Goal: Task Accomplishment & Management: Complete application form

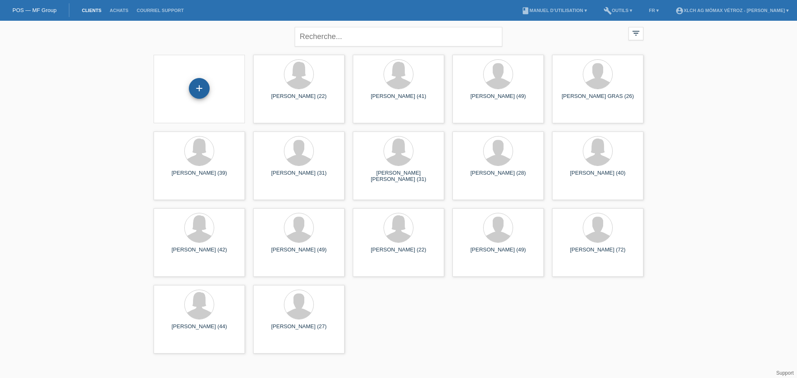
click at [198, 88] on div "+" at bounding box center [199, 88] width 21 height 21
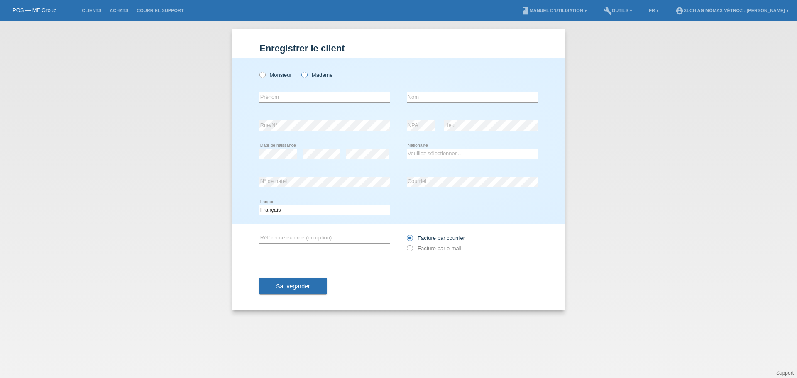
click at [300, 71] on icon at bounding box center [300, 71] width 0 height 0
click at [303, 76] on input "Madame" at bounding box center [303, 74] width 5 height 5
radio input "true"
click at [277, 98] on input "text" at bounding box center [324, 97] width 131 height 10
type input "[PERSON_NAME]"
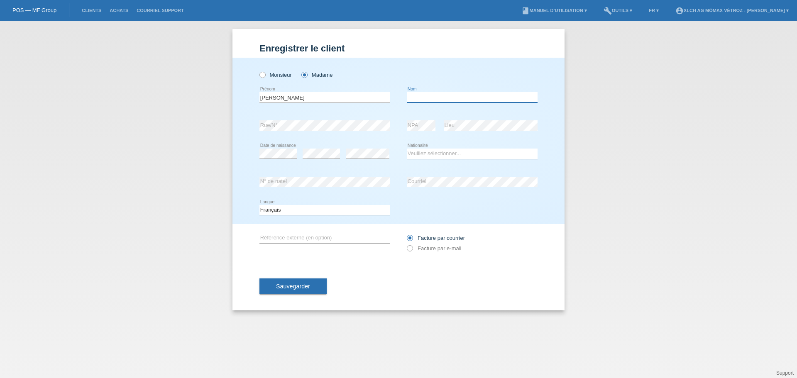
click at [457, 97] on input "text" at bounding box center [472, 97] width 131 height 10
type input "roduit"
click at [423, 154] on select "Veuillez sélectionner... Suisse Allemagne Autriche Liechtenstein ------------ A…" at bounding box center [472, 154] width 131 height 10
select select "CH"
click at [407, 149] on select "Veuillez sélectionner... Suisse Allemagne Autriche Liechtenstein ------------ A…" at bounding box center [472, 154] width 131 height 10
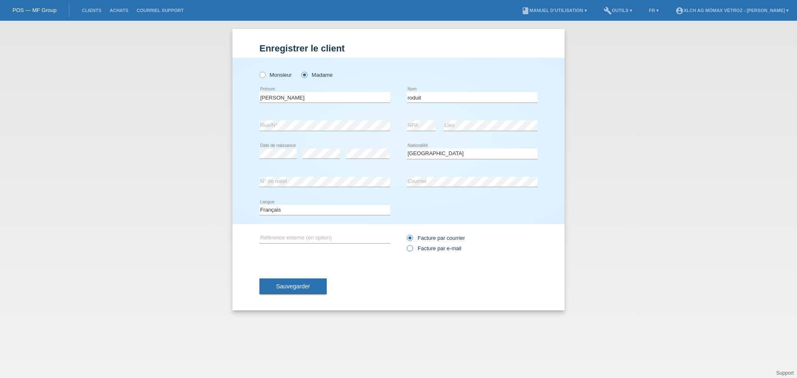
click at [405, 244] on icon at bounding box center [405, 244] width 0 height 0
click at [410, 250] on input "Facture par e-mail" at bounding box center [409, 250] width 5 height 10
radio input "true"
click at [320, 282] on button "Sauvegarder" at bounding box center [292, 286] width 67 height 16
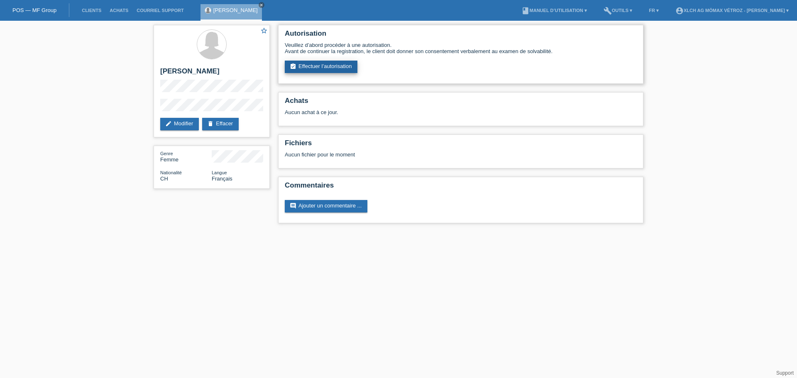
click at [309, 70] on link "assignment_turned_in Effectuer l’autorisation" at bounding box center [321, 67] width 73 height 12
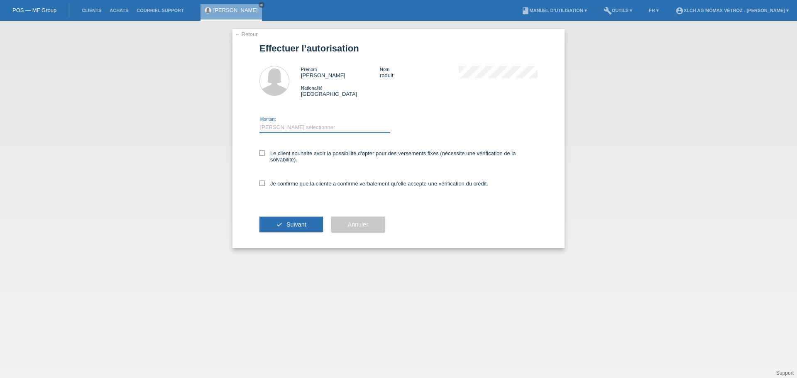
click at [286, 128] on select "Veuillez sélectionner CHF 1.00 - CHF 499.00 CHF 500.00 - CHF 1'999.00 CHF 2'000…" at bounding box center [324, 127] width 131 height 10
select select "2"
click at [259, 122] on select "Veuillez sélectionner CHF 1.00 - CHF 499.00 CHF 500.00 - CHF 1'999.00 CHF 2'000…" at bounding box center [324, 127] width 131 height 10
click at [261, 153] on icon at bounding box center [261, 152] width 5 height 5
click at [261, 153] on input "Le client souhaite avoir la possibilité d'opter pour des versements fixes (néce…" at bounding box center [261, 152] width 5 height 5
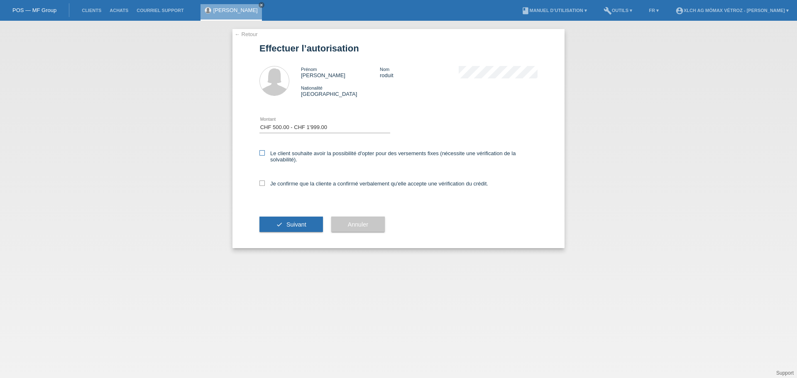
checkbox input "true"
click at [261, 187] on div "Je confirme que la cliente a confirmé verbalement qu'elle accepte une vérificat…" at bounding box center [398, 186] width 278 height 28
click at [261, 186] on label "Je confirme que la cliente a confirmé verbalement qu'elle accepte une vérificat…" at bounding box center [373, 184] width 229 height 6
click at [261, 186] on input "Je confirme que la cliente a confirmé verbalement qu'elle accepte une vérificat…" at bounding box center [261, 183] width 5 height 5
checkbox input "true"
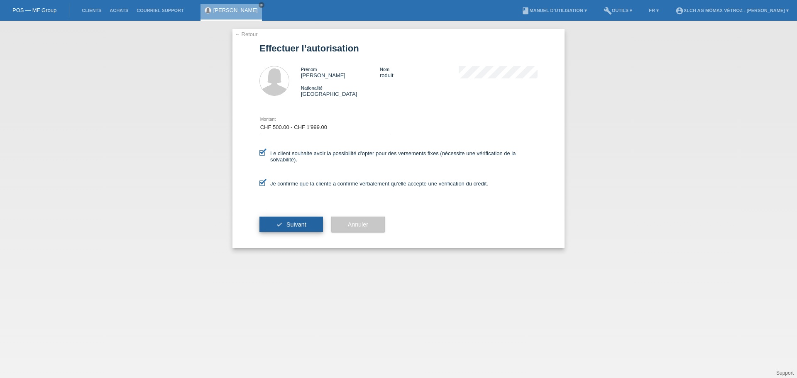
click at [294, 226] on span "Suivant" at bounding box center [296, 224] width 20 height 7
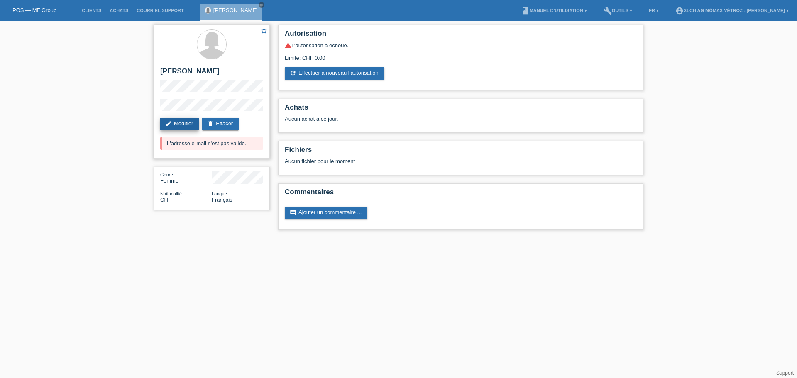
click at [186, 121] on link "edit Modifier" at bounding box center [179, 124] width 39 height 12
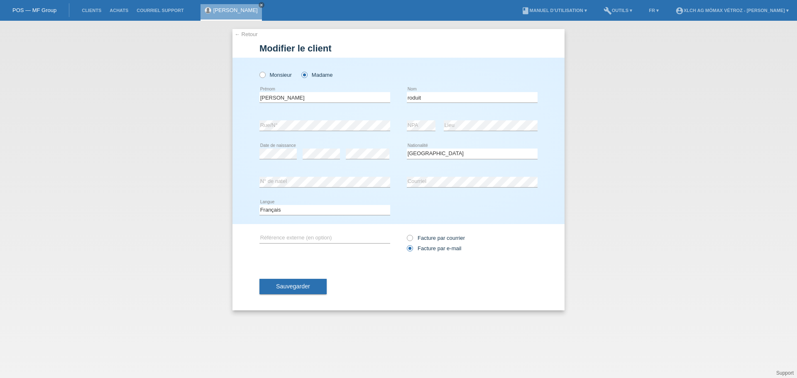
select select "CH"
click at [301, 292] on button "Sauvegarder" at bounding box center [292, 286] width 67 height 16
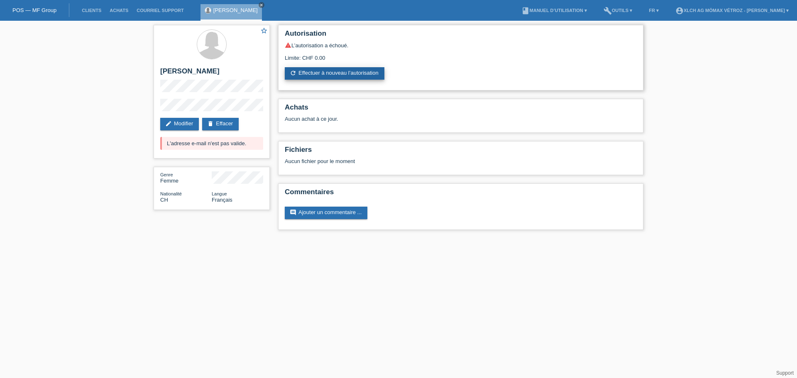
click at [313, 75] on link "refresh Effectuer à nouveau l’autorisation" at bounding box center [335, 73] width 100 height 12
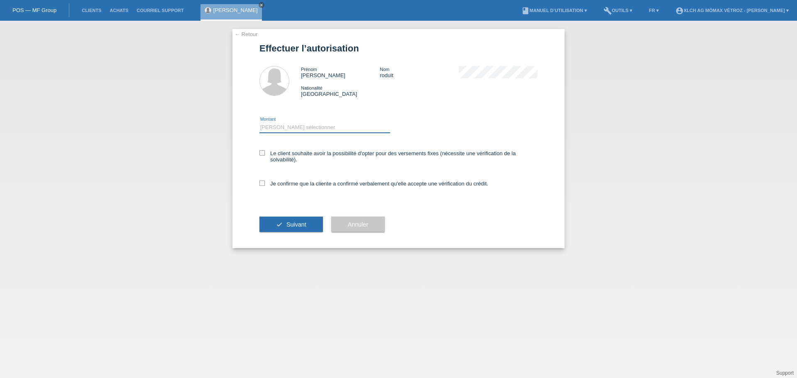
click at [265, 127] on select "Veuillez sélectionner CHF 1.00 - CHF 499.00 CHF 500.00 - CHF 1'999.00 CHF 2'000…" at bounding box center [324, 127] width 131 height 10
select select "2"
click at [259, 122] on select "Veuillez sélectionner CHF 1.00 - CHF 499.00 CHF 500.00 - CHF 1'999.00 CHF 2'000…" at bounding box center [324, 127] width 131 height 10
click at [265, 151] on label "Le client souhaite avoir la possibilité d'opter pour des versements fixes (néce…" at bounding box center [398, 156] width 278 height 12
click at [265, 151] on input "Le client souhaite avoir la possibilité d'opter pour des versements fixes (néce…" at bounding box center [261, 152] width 5 height 5
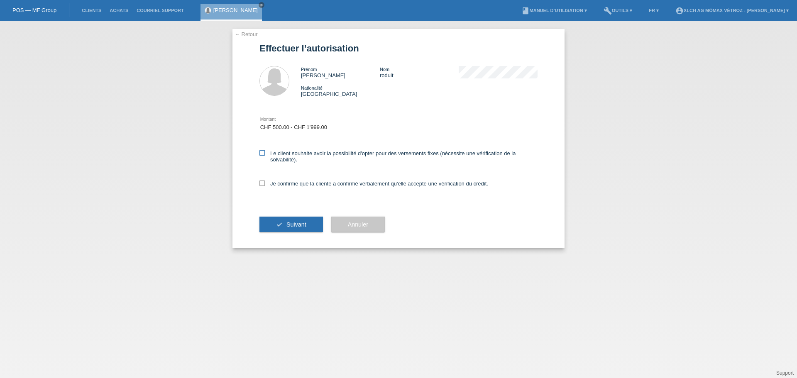
checkbox input "true"
click at [264, 184] on icon at bounding box center [261, 183] width 5 height 5
click at [264, 184] on input "Je confirme que la cliente a confirmé verbalement qu'elle accepte une vérificat…" at bounding box center [261, 183] width 5 height 5
checkbox input "true"
click at [276, 223] on icon "check" at bounding box center [279, 224] width 7 height 7
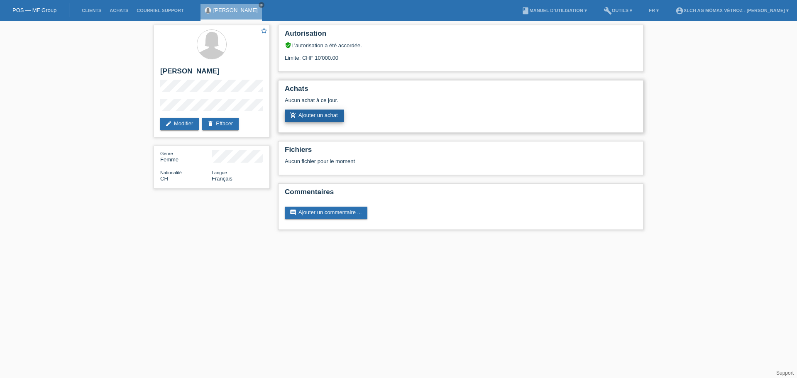
click at [326, 115] on link "add_shopping_cart Ajouter un achat" at bounding box center [314, 116] width 59 height 12
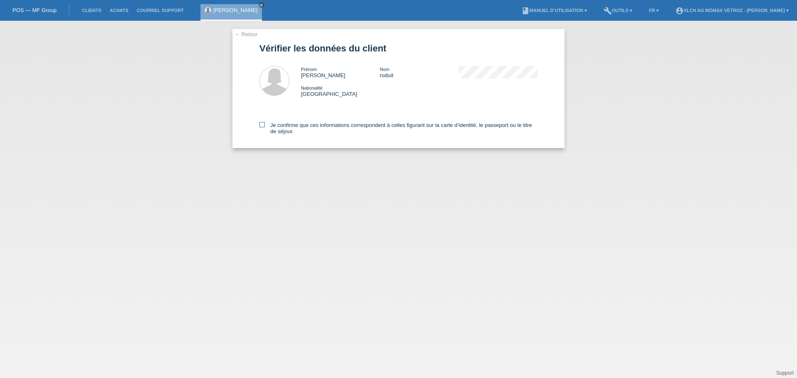
click at [266, 126] on label "Je confirme que ces informations correspondent à celles figurant sur la carte d…" at bounding box center [398, 128] width 278 height 12
click at [265, 126] on input "Je confirme que ces informations correspondent à celles figurant sur la carte d…" at bounding box center [261, 124] width 5 height 5
checkbox input "true"
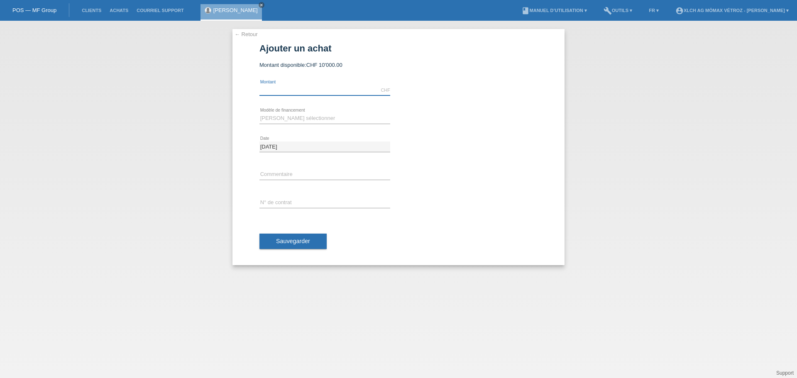
click at [303, 90] on input "text" at bounding box center [324, 90] width 131 height 10
type input "1267.10"
click at [291, 118] on select "[PERSON_NAME] sélectionner Achat sur facture avec paiement partiel Taux fixes -…" at bounding box center [324, 118] width 131 height 10
select select "113"
click at [259, 113] on select "Veuillez sélectionner Achat sur facture avec paiement partiel Taux fixes - Paie…" at bounding box center [324, 118] width 131 height 10
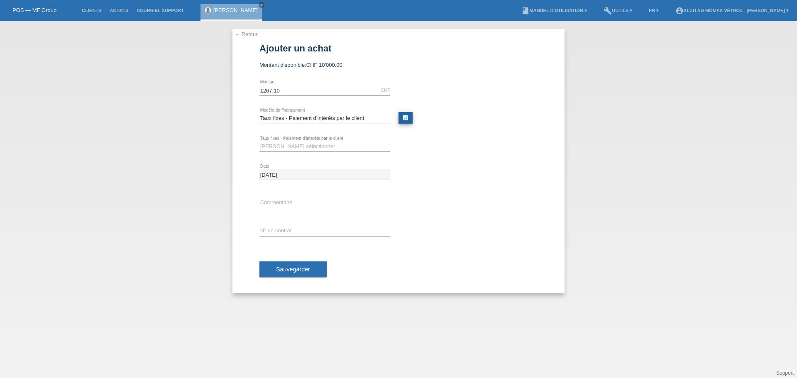
click at [403, 117] on link "calculate" at bounding box center [405, 118] width 14 height 12
type input "1267.10"
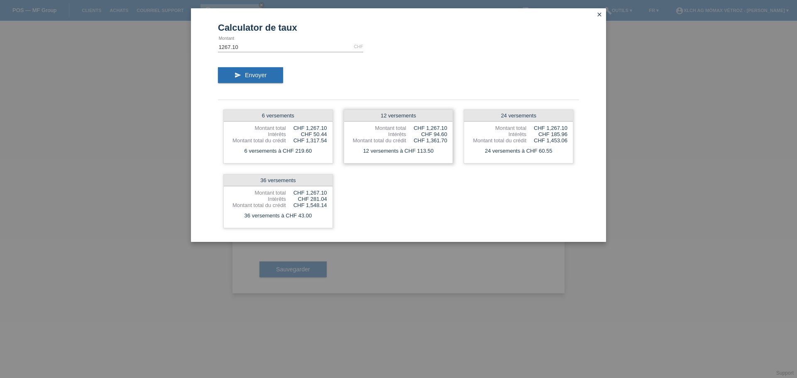
click at [415, 134] on div "CHF 94.60" at bounding box center [426, 134] width 41 height 6
click at [601, 16] on icon "close" at bounding box center [599, 14] width 7 height 7
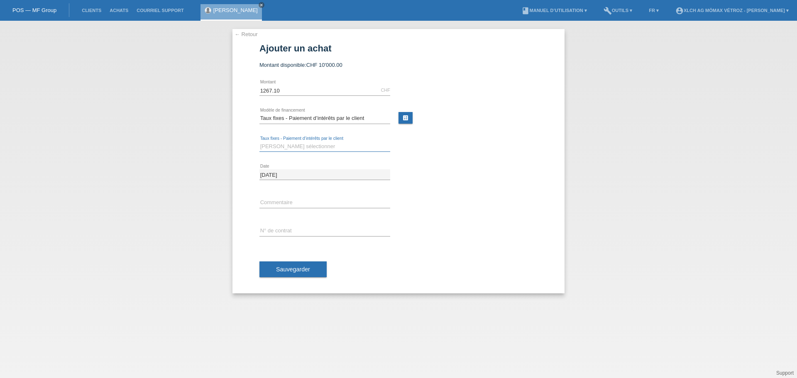
click at [294, 144] on select "Veuillez sélectionner 6 versements 12 versements 24 versements 36 versements" at bounding box center [324, 147] width 131 height 10
select select "325"
click at [259, 142] on select "Veuillez sélectionner 6 versements 12 versements 24 versements 36 versements" at bounding box center [324, 147] width 131 height 10
click at [281, 233] on input "text" at bounding box center [324, 231] width 131 height 10
type input "v"
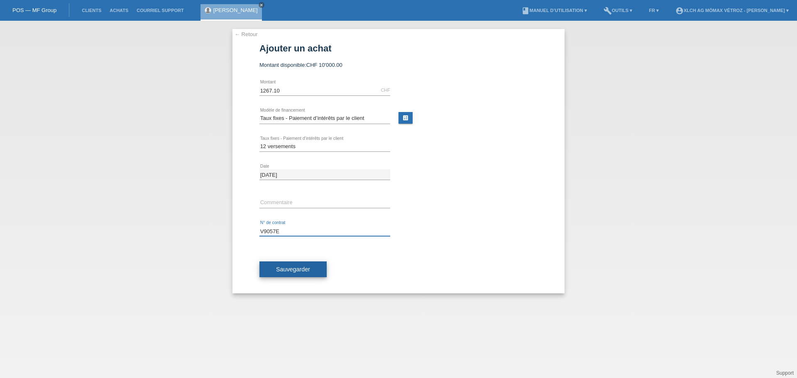
type input "V9057E"
click at [294, 272] on span "Sauvegarder" at bounding box center [293, 269] width 34 height 7
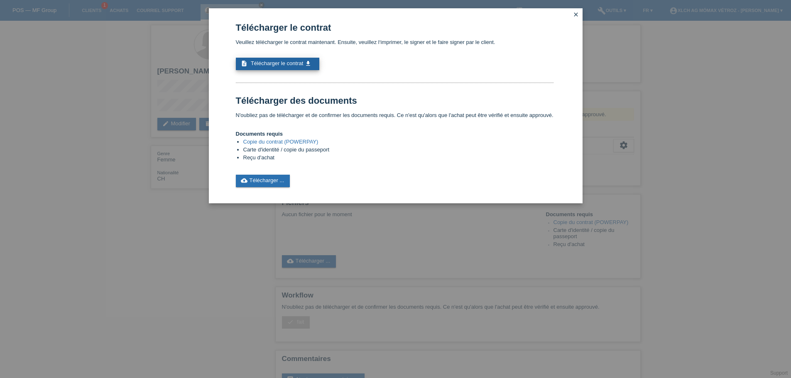
click at [272, 63] on span "Télécharger le contrat" at bounding box center [277, 63] width 52 height 6
click at [278, 175] on link "cloud_upload Télécharger ..." at bounding box center [263, 181] width 54 height 12
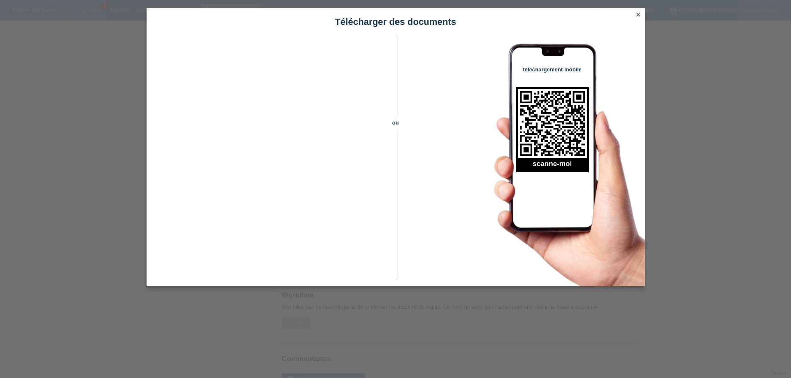
click at [638, 16] on icon "close" at bounding box center [638, 14] width 7 height 7
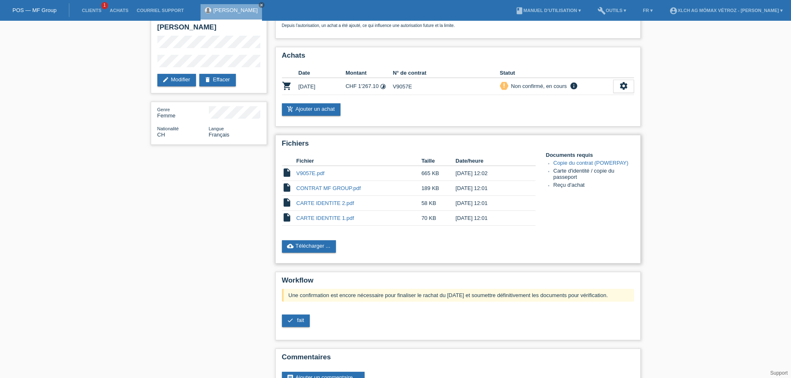
scroll to position [69, 0]
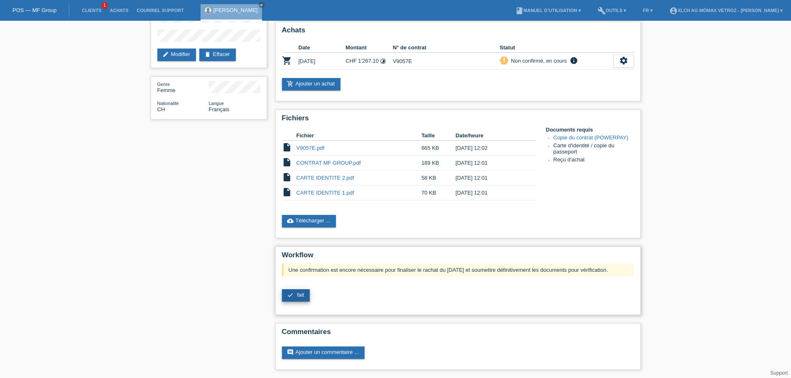
click at [304, 298] on span "fait" at bounding box center [300, 295] width 7 height 6
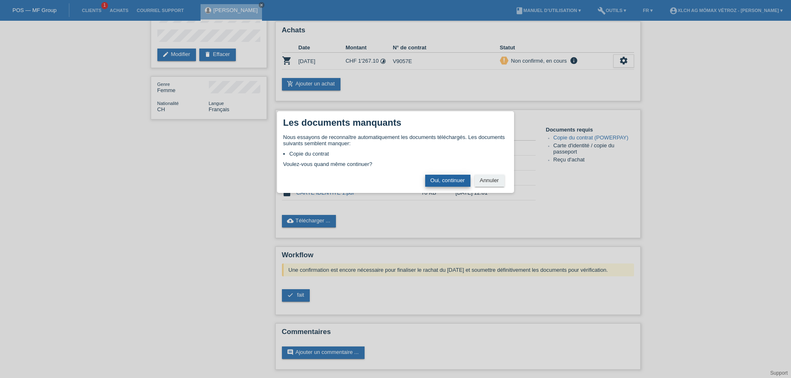
click at [439, 182] on button "Oui, continuer" at bounding box center [447, 181] width 45 height 12
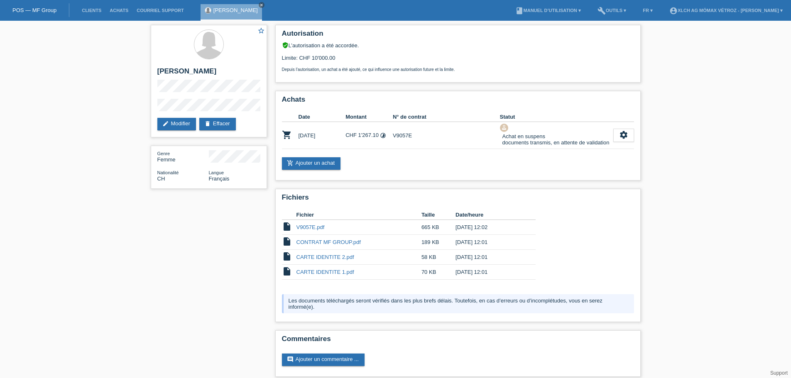
scroll to position [7, 0]
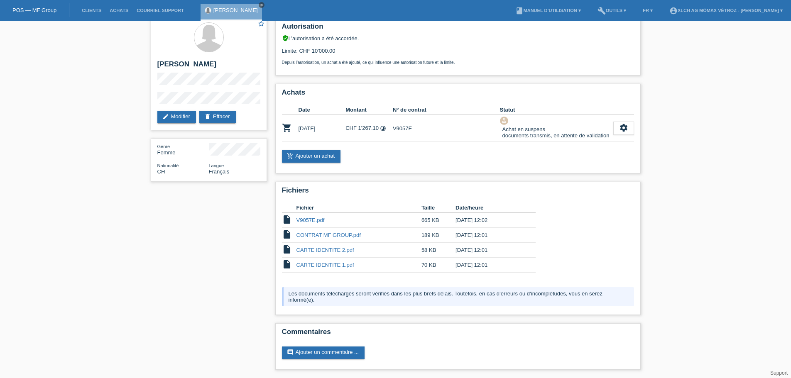
click at [259, 3] on icon "close" at bounding box center [261, 5] width 4 height 4
click at [90, 11] on link "Clients" at bounding box center [92, 10] width 28 height 5
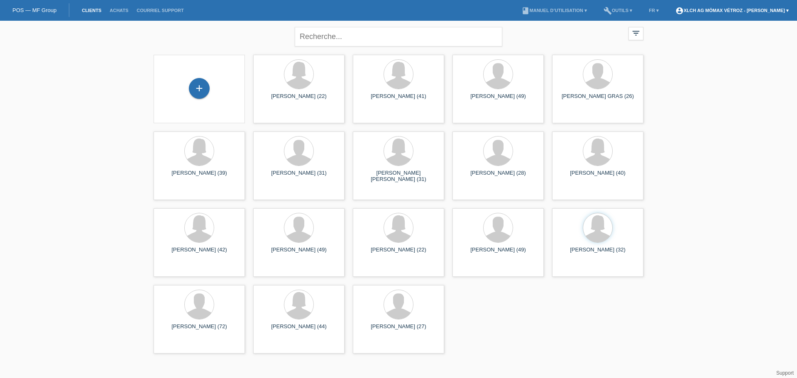
click at [734, 10] on link "account_circle XLCH AG Mömax Vétroz - [PERSON_NAME] ▾" at bounding box center [732, 10] width 122 height 5
click at [689, 51] on link "Déconnexion" at bounding box center [683, 54] width 32 height 6
